Goal: Task Accomplishment & Management: Complete application form

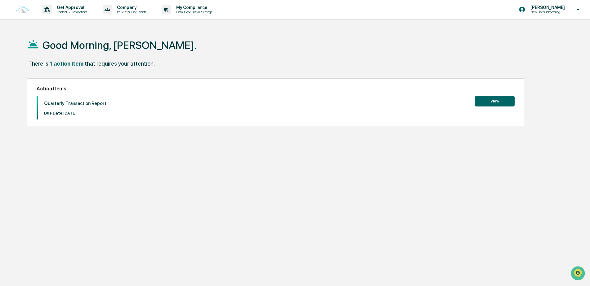
click at [487, 103] on button "View" at bounding box center [495, 101] width 40 height 11
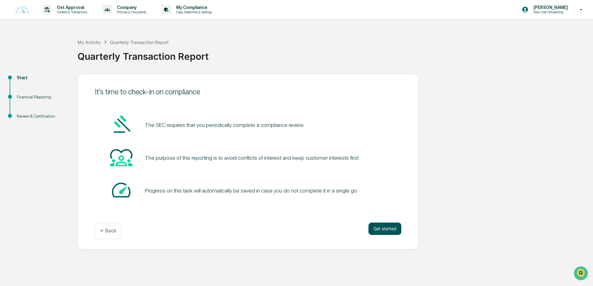
click at [391, 228] on button "Get started" at bounding box center [384, 229] width 33 height 12
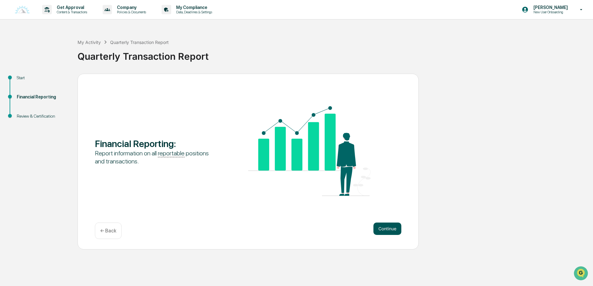
click at [389, 228] on button "Continue" at bounding box center [387, 229] width 28 height 12
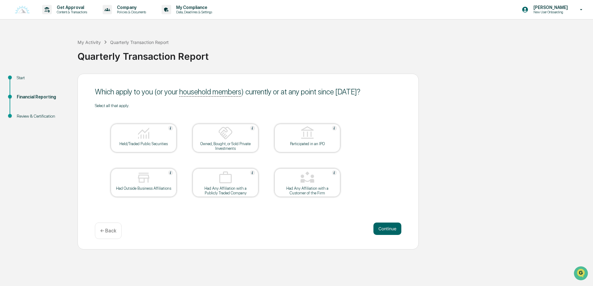
click at [423, 105] on div "Start Financial Reporting Review & Certification Which apply to you (or your ho…" at bounding box center [296, 162] width 587 height 176
click at [152, 175] on div at bounding box center [144, 179] width 62 height 16
click at [143, 176] on img at bounding box center [143, 178] width 15 height 15
click at [309, 87] on div "Which apply to you (or your household members ) currently or at any point since…" at bounding box center [248, 91] width 306 height 15
click at [149, 141] on div at bounding box center [144, 134] width 62 height 16
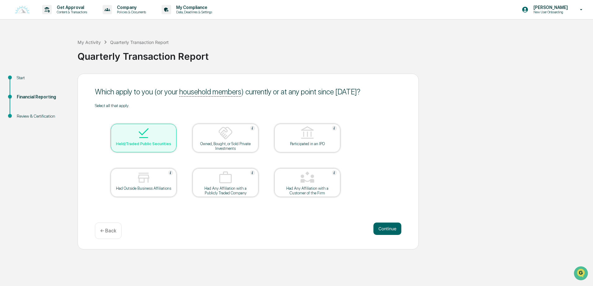
click at [219, 139] on img at bounding box center [225, 133] width 15 height 15
click at [290, 138] on div at bounding box center [307, 134] width 62 height 16
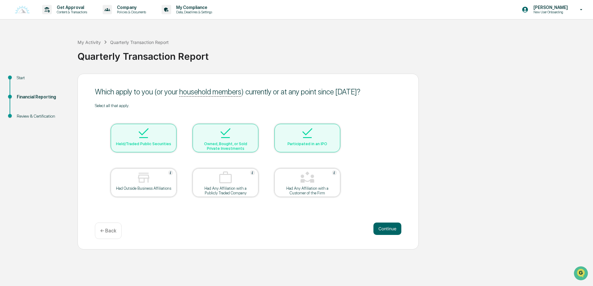
click at [296, 140] on div at bounding box center [307, 134] width 62 height 16
click at [220, 184] on img at bounding box center [225, 178] width 15 height 15
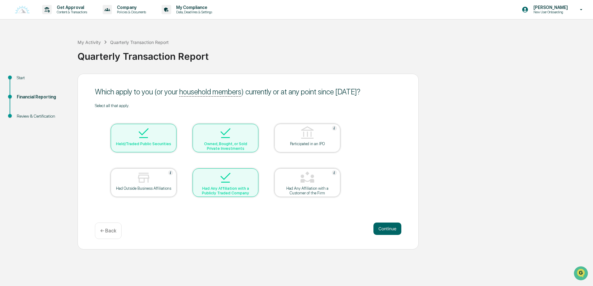
click at [220, 192] on div "Had Any Affiliation with a Publicly Traded Company" at bounding box center [225, 190] width 56 height 9
click at [138, 199] on table "Held/Traded Public Securities Owned, Bought, or Sold Private Investments Partic…" at bounding box center [225, 160] width 261 height 105
click at [141, 190] on div "Had Outside Business Affiliations" at bounding box center [144, 188] width 56 height 5
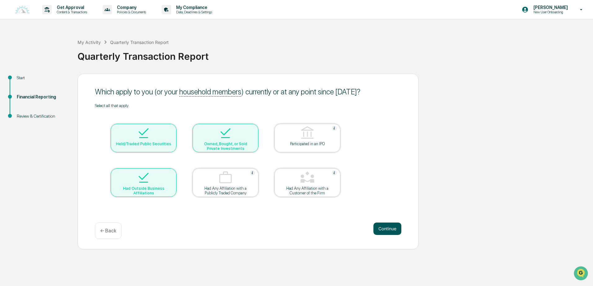
click at [386, 232] on button "Continue" at bounding box center [387, 229] width 28 height 12
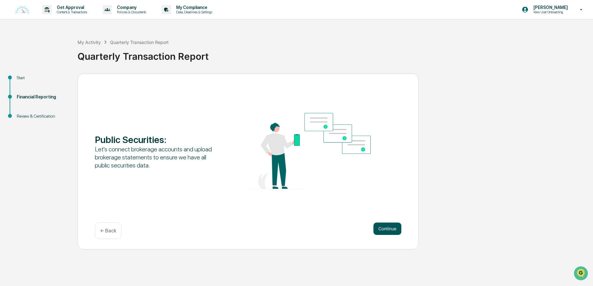
click at [382, 230] on button "Continue" at bounding box center [387, 229] width 28 height 12
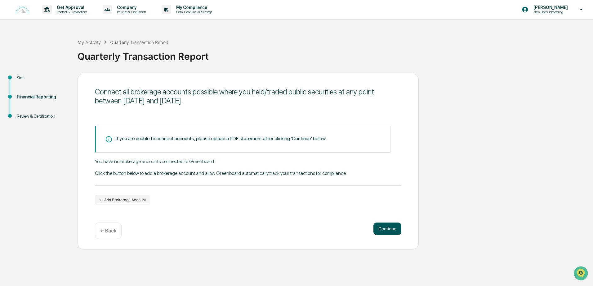
click at [381, 228] on button "Continue" at bounding box center [387, 229] width 28 height 12
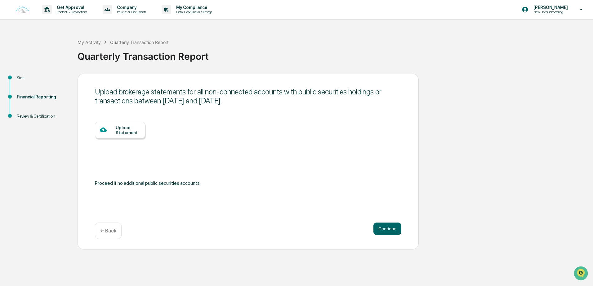
click at [115, 227] on div "← Back" at bounding box center [108, 231] width 27 height 16
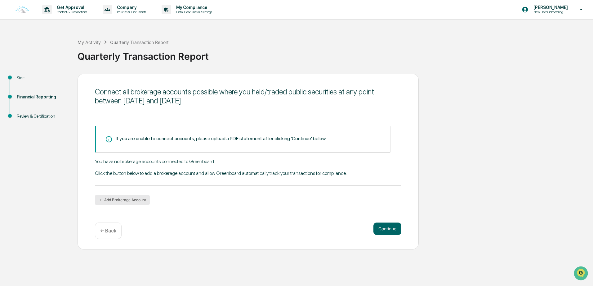
click at [127, 199] on button "Add Brokerage Account" at bounding box center [122, 200] width 55 height 10
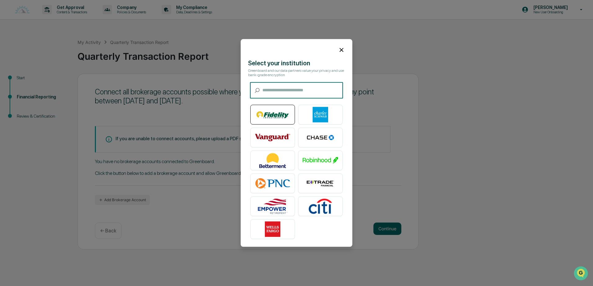
click at [276, 110] on img at bounding box center [272, 115] width 35 height 16
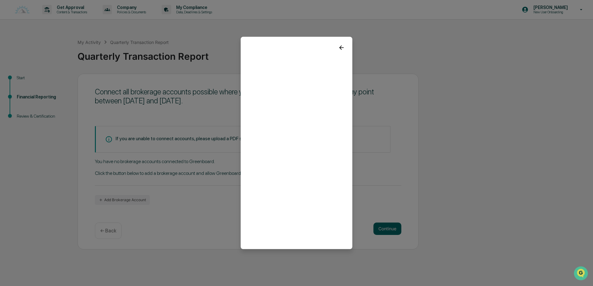
click at [339, 46] on icon at bounding box center [341, 48] width 4 height 4
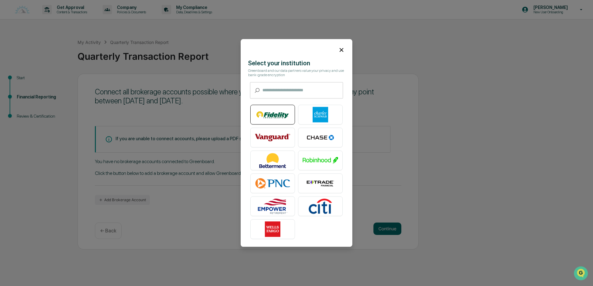
click at [273, 117] on img at bounding box center [272, 115] width 35 height 16
